Goal: Information Seeking & Learning: Find specific fact

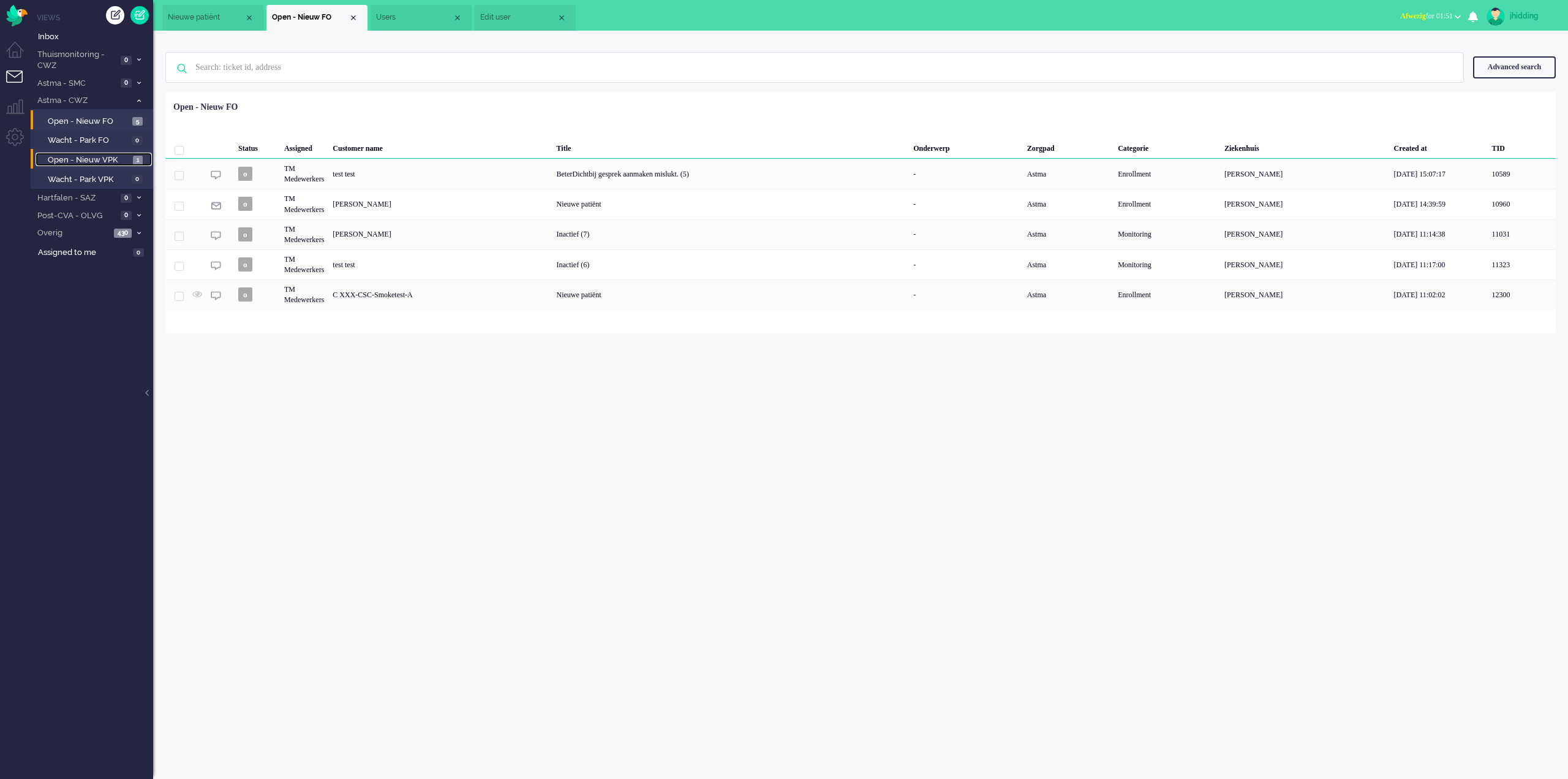
click at [89, 159] on span "Open - Nieuw VPK" at bounding box center [89, 160] width 82 height 11
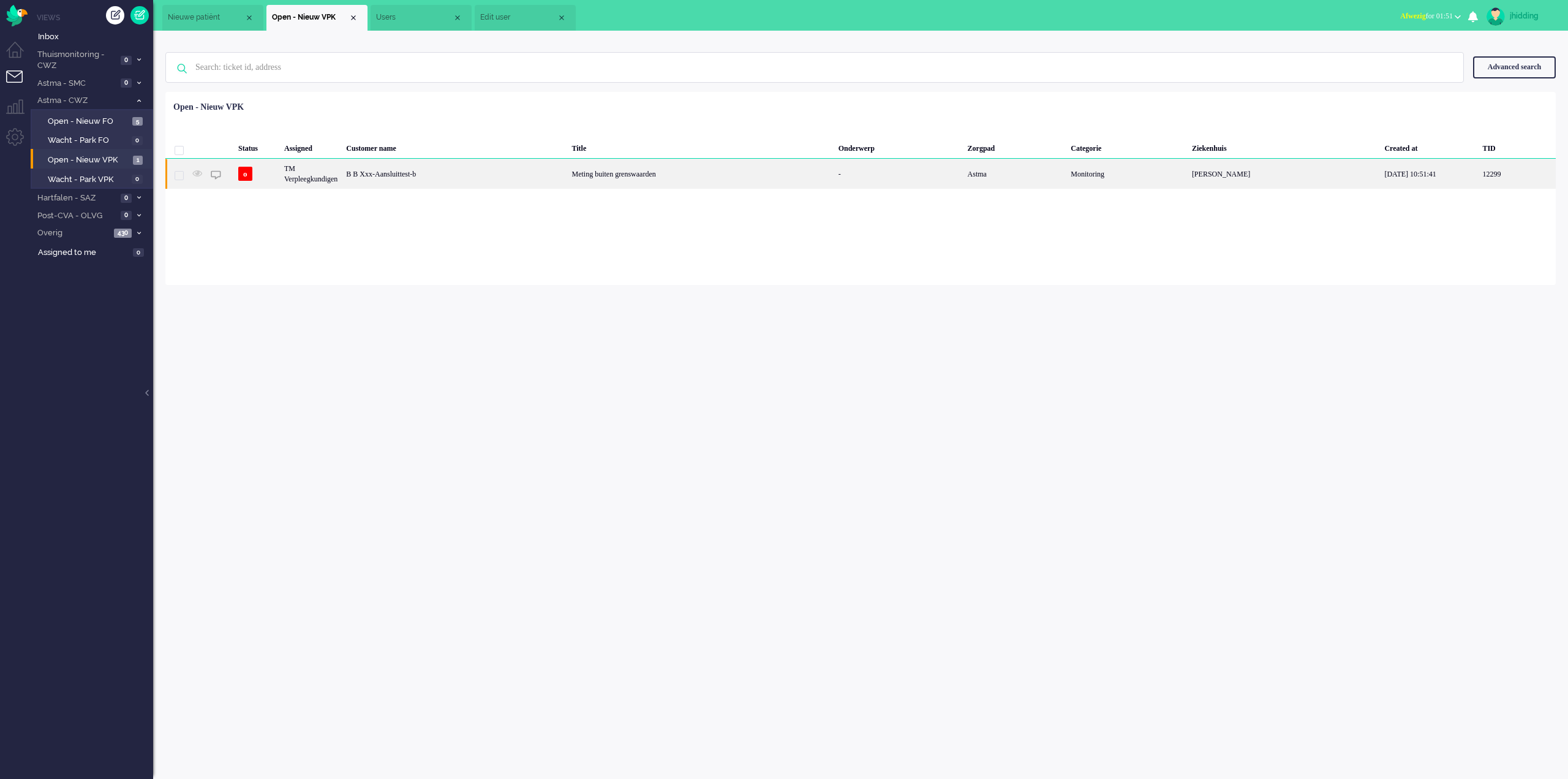
click at [415, 175] on div "B B Xxx-Aansluittest-b" at bounding box center [454, 174] width 226 height 30
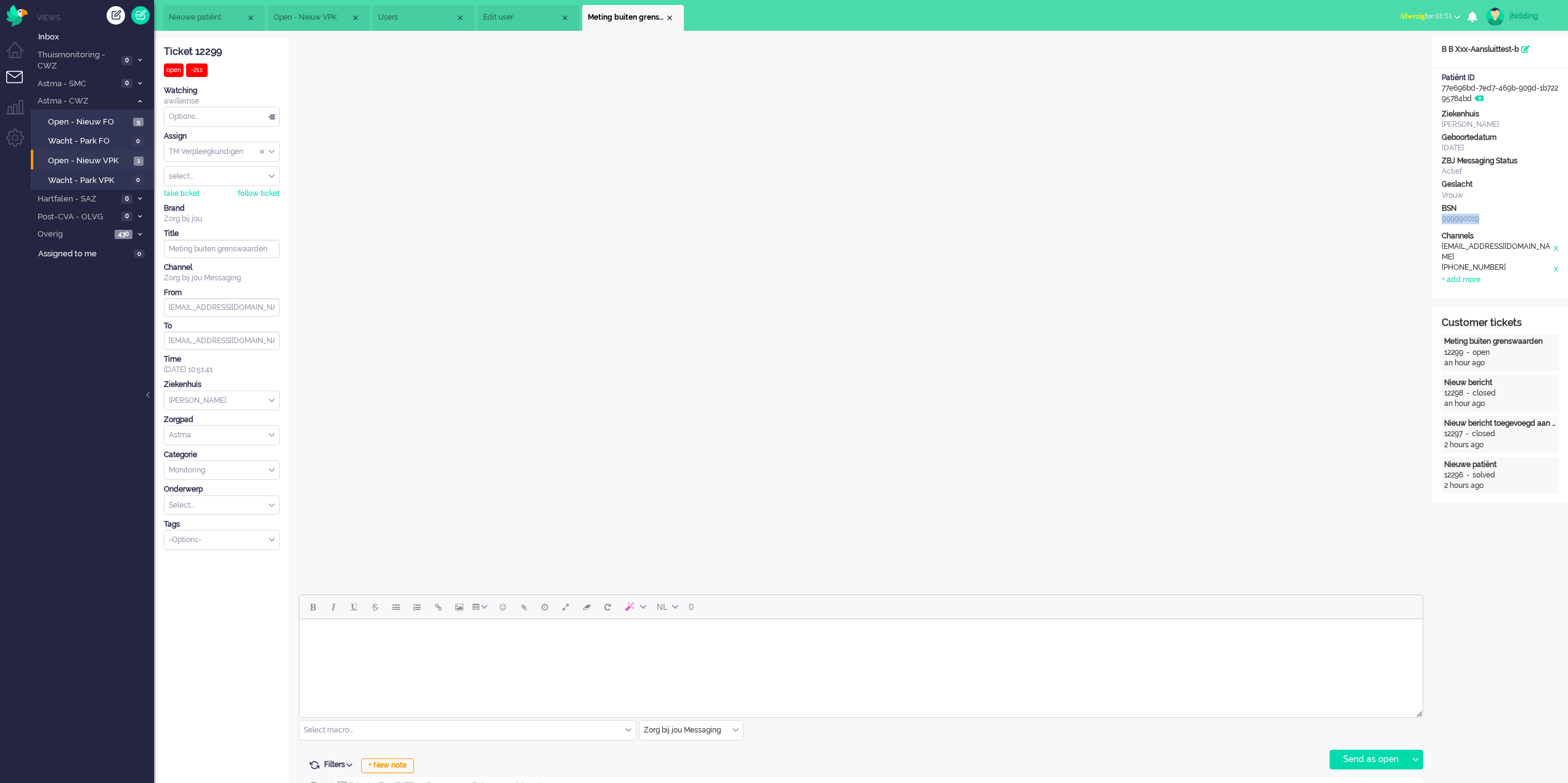
drag, startPoint x: 1485, startPoint y: 218, endPoint x: 1442, endPoint y: 218, distance: 43.0
click at [1442, 218] on div "999990019" at bounding box center [1500, 219] width 117 height 11
copy div "999990019"
drag, startPoint x: 1476, startPoint y: 101, endPoint x: 1442, endPoint y: 91, distance: 35.4
click at [1442, 91] on div "Patiënt ID 77e696bd-7ed7-469b-909d-1b72295784bd" at bounding box center [1500, 88] width 136 height 32
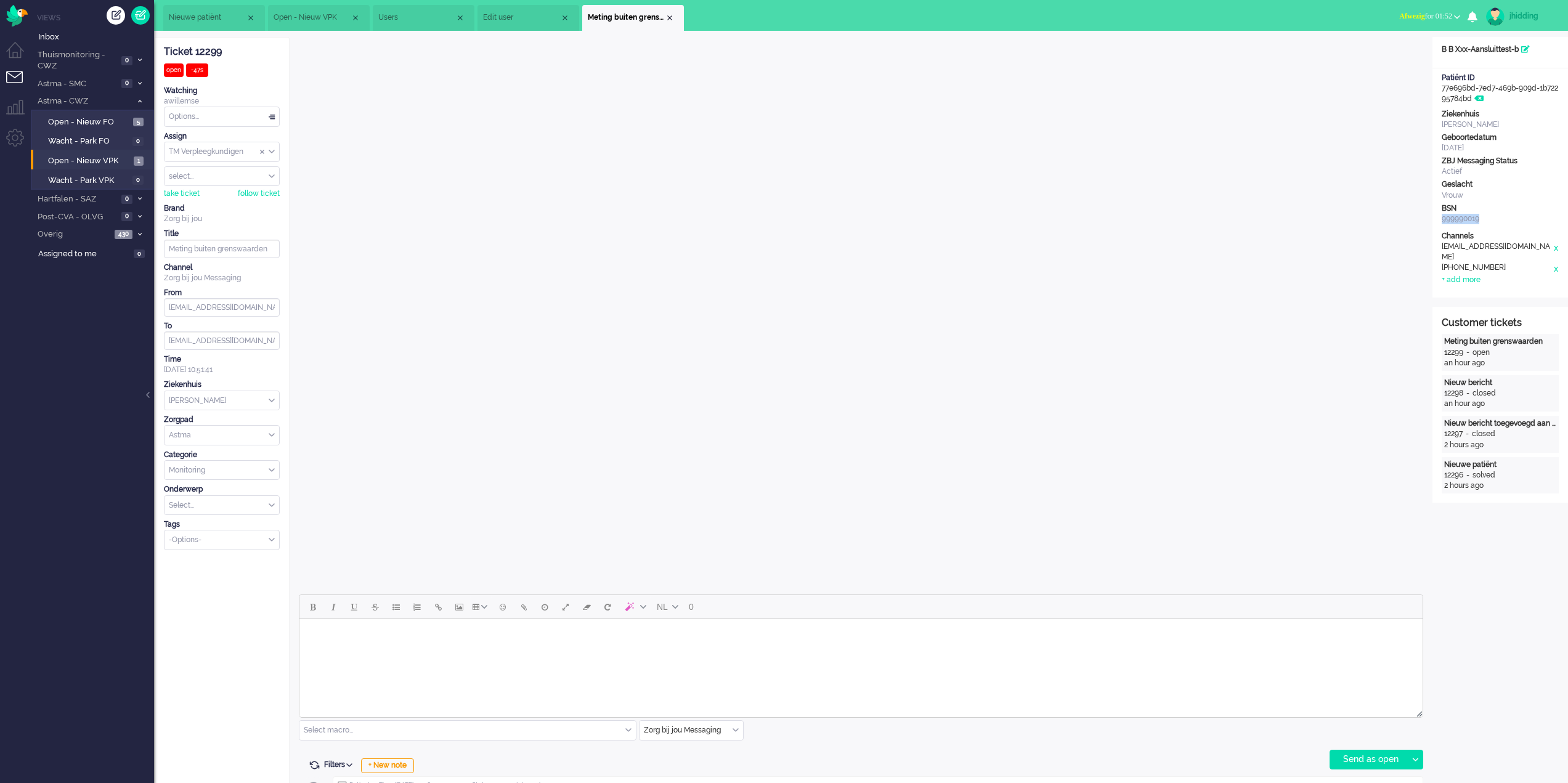
copy div "77e696bd-7ed7-469b-909d-1b72295784bd"
drag, startPoint x: 1473, startPoint y: 257, endPoint x: 1441, endPoint y: 248, distance: 33.2
click at [1441, 248] on div "Channels e-mail [EMAIL_ADDRESS][DOMAIN_NAME] x telephone [PHONE_NUMBER] x + add…" at bounding box center [1500, 259] width 136 height 55
copy div "[EMAIL_ADDRESS][DOMAIN_NAME]"
click at [1480, 259] on div "[EMAIL_ADDRESS][DOMAIN_NAME]" at bounding box center [1497, 251] width 111 height 21
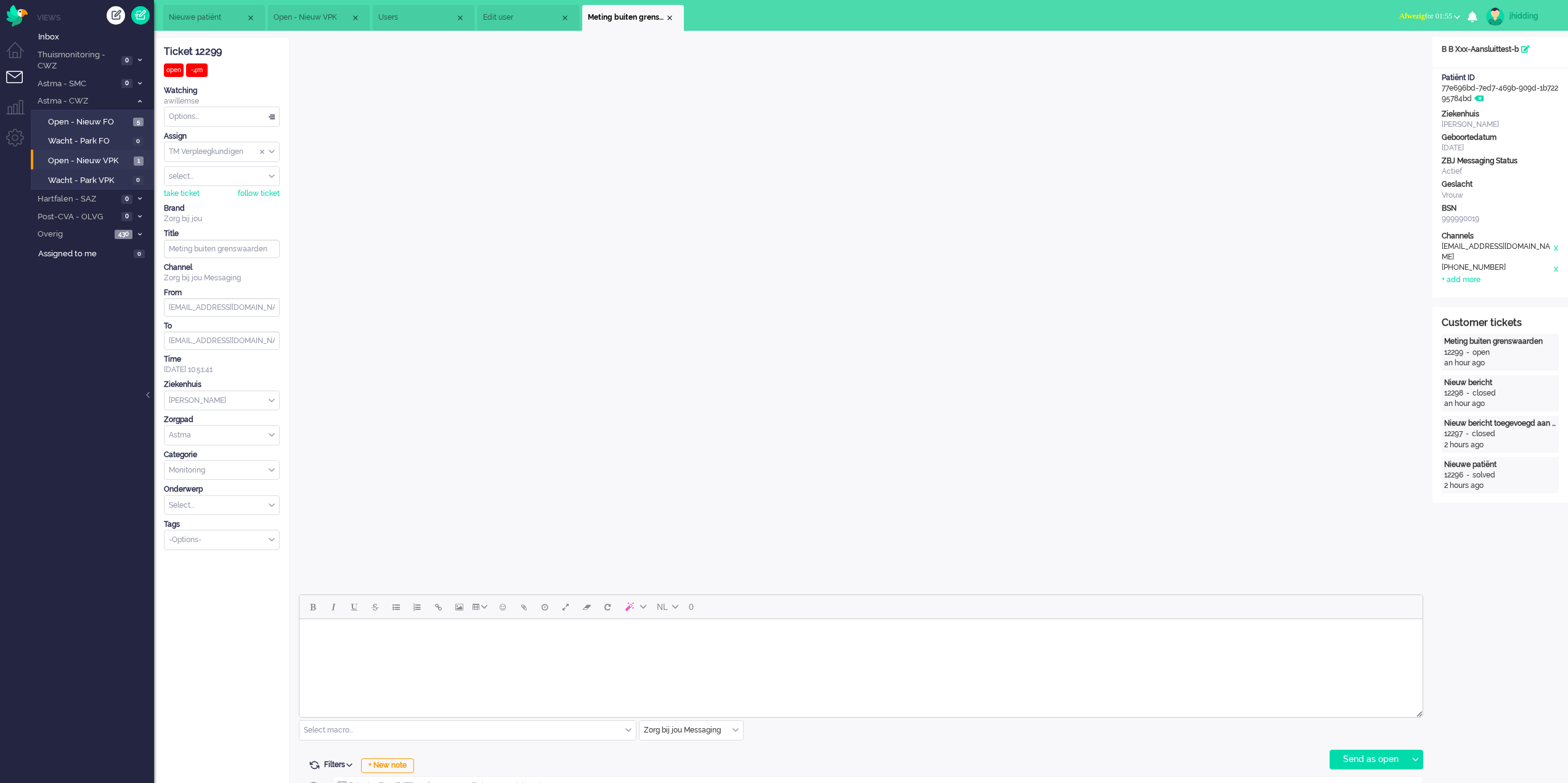
drag, startPoint x: 1471, startPoint y: 254, endPoint x: 1441, endPoint y: 248, distance: 30.6
click at [1441, 248] on div "Channels e-mail [EMAIL_ADDRESS][DOMAIN_NAME] x telephone [PHONE_NUMBER] x + add…" at bounding box center [1500, 259] width 136 height 55
copy div "[EMAIL_ADDRESS][DOMAIN_NAME]"
click at [1493, 257] on div "[EMAIL_ADDRESS][DOMAIN_NAME]" at bounding box center [1497, 251] width 111 height 21
drag, startPoint x: 1479, startPoint y: 257, endPoint x: 1439, endPoint y: 249, distance: 40.8
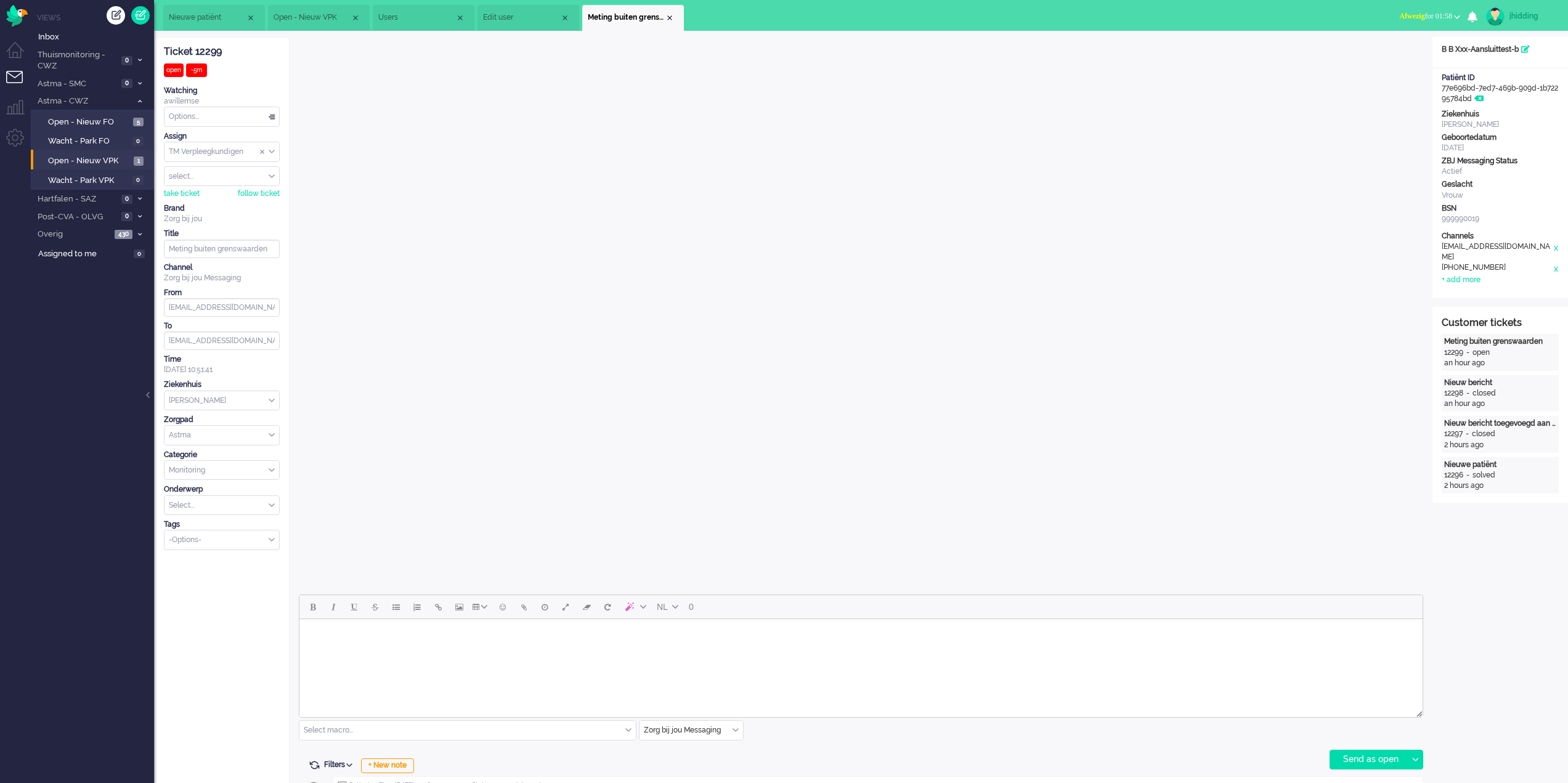
click at [1439, 249] on div "Channels e-mail [EMAIL_ADDRESS][DOMAIN_NAME] x telephone [PHONE_NUMBER] x + add…" at bounding box center [1500, 259] width 136 height 55
copy div "[EMAIL_ADDRESS][DOMAIN_NAME]"
